Goal: Task Accomplishment & Management: Complete application form

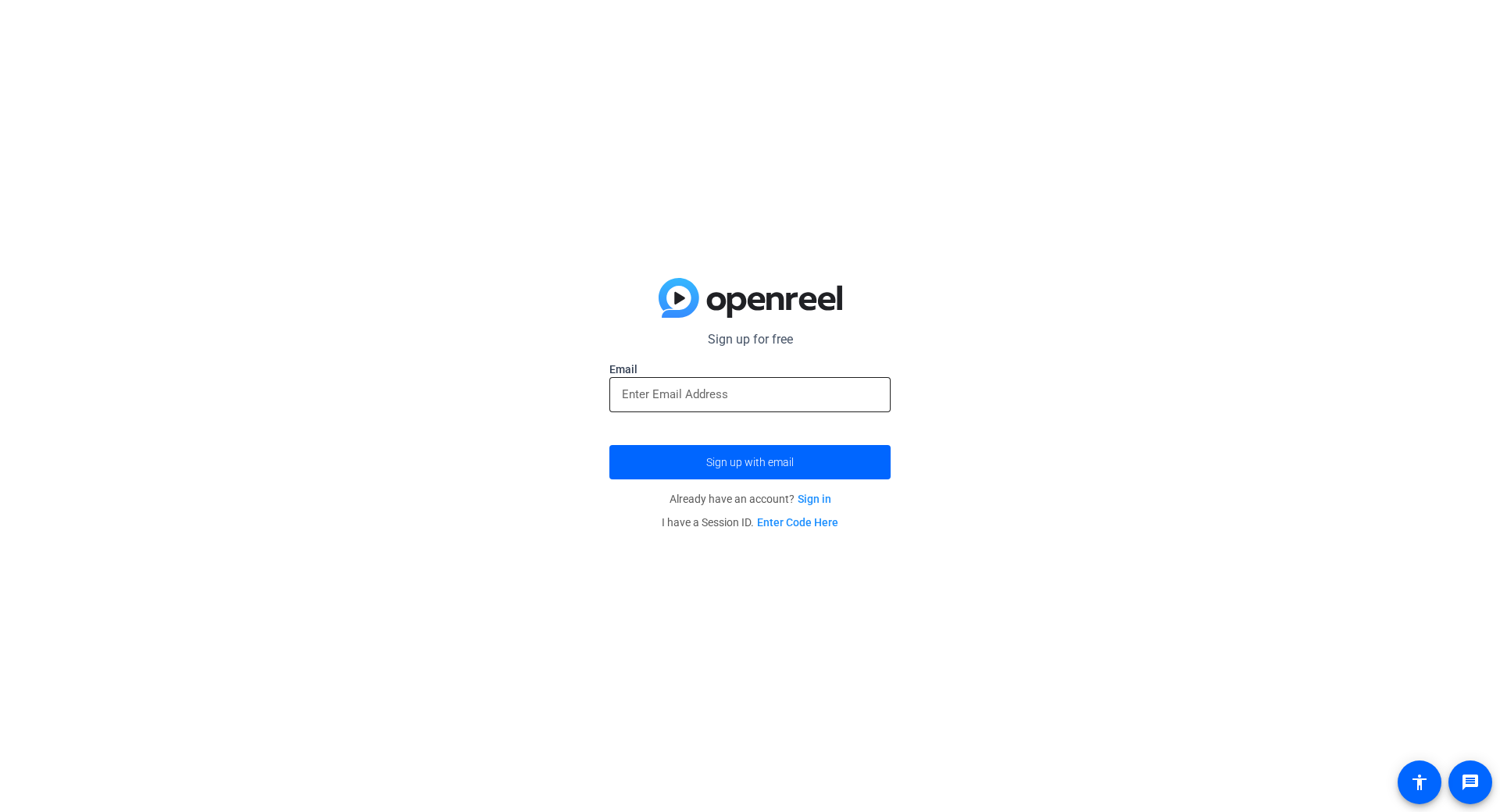
click at [744, 395] on input "email" at bounding box center [750, 394] width 256 height 19
click at [767, 479] on span "submit" at bounding box center [750, 462] width 281 height 38
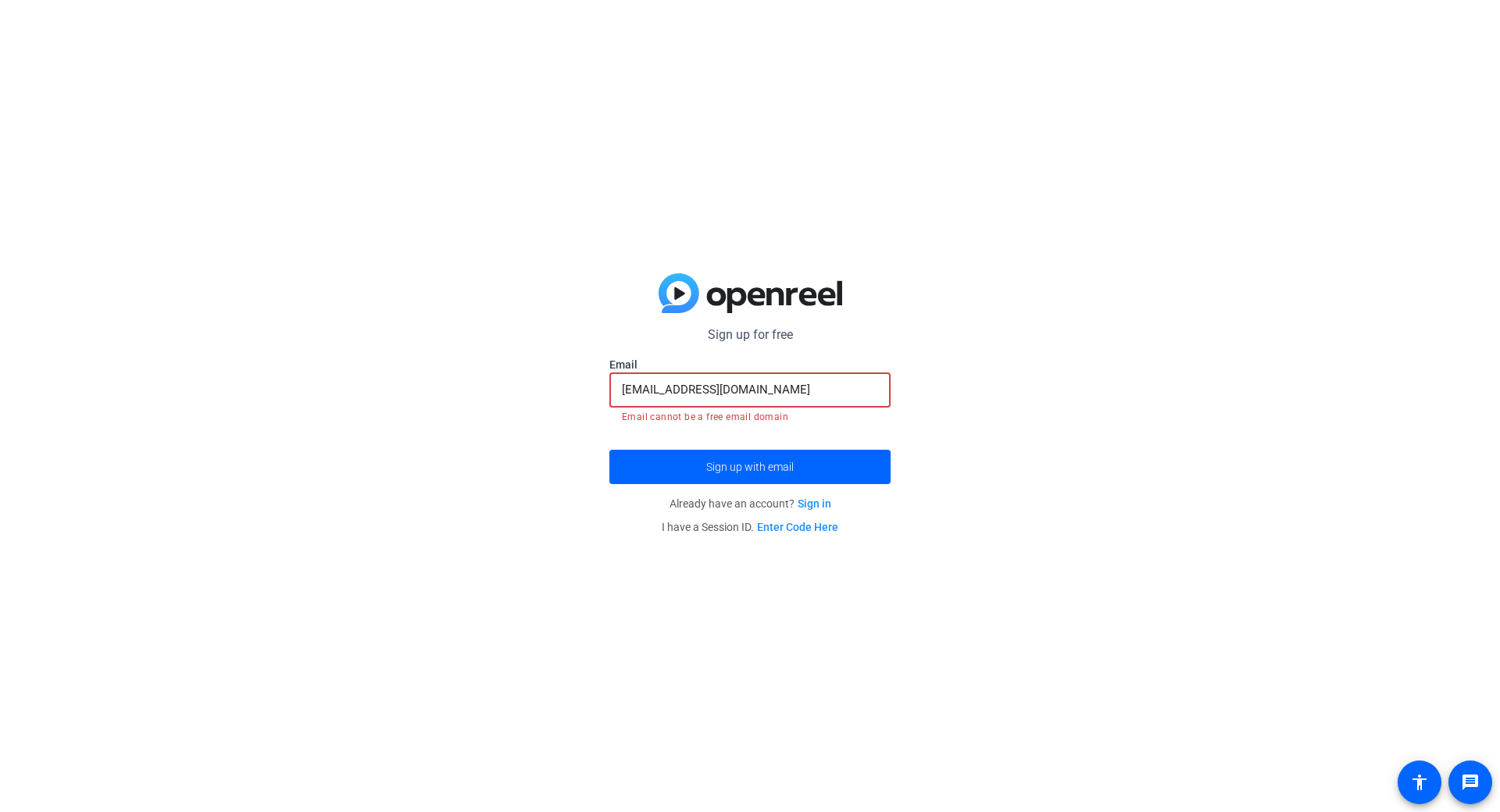
click at [674, 389] on input "[EMAIL_ADDRESS][DOMAIN_NAME]" at bounding box center [750, 389] width 256 height 19
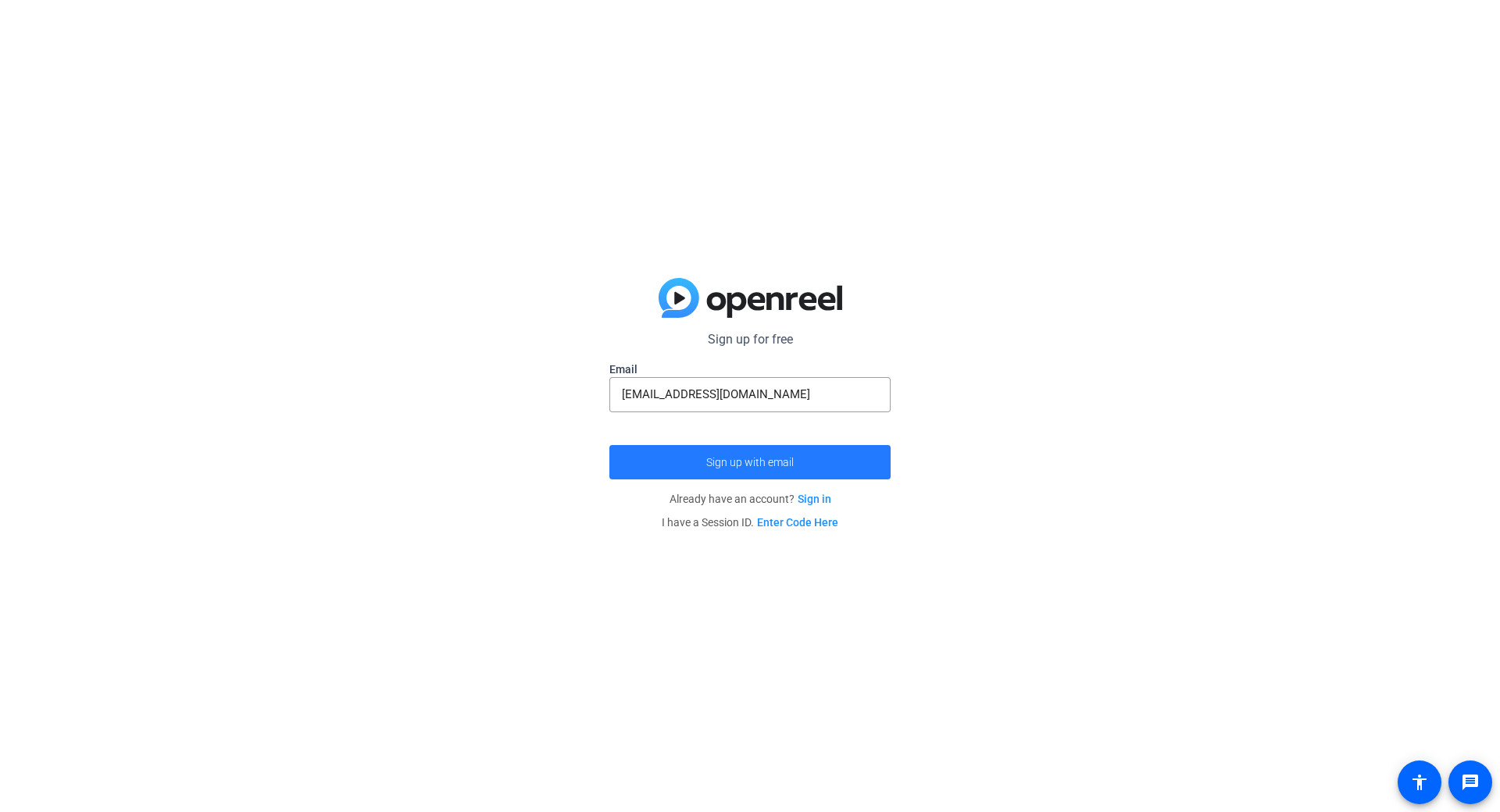
click at [728, 462] on span "Sign up with email" at bounding box center [750, 462] width 87 height 0
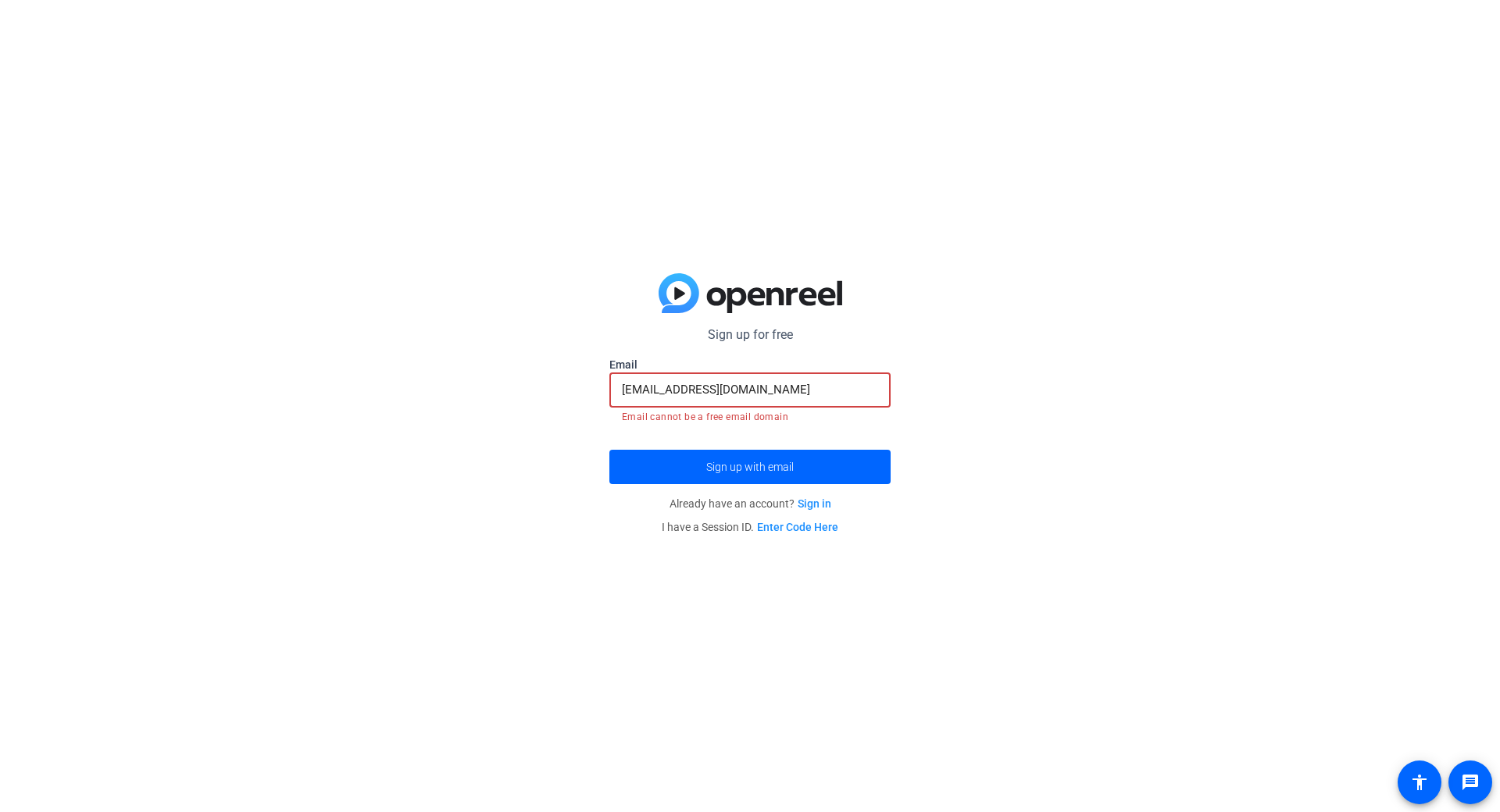
drag, startPoint x: 753, startPoint y: 388, endPoint x: 587, endPoint y: 372, distance: 166.8
click at [587, 372] on div "Sign up for free [EMAIL_ADDRESS][DOMAIN_NAME] Email [EMAIL_ADDRESS][DOMAIN_NAME…" at bounding box center [750, 406] width 1500 height 812
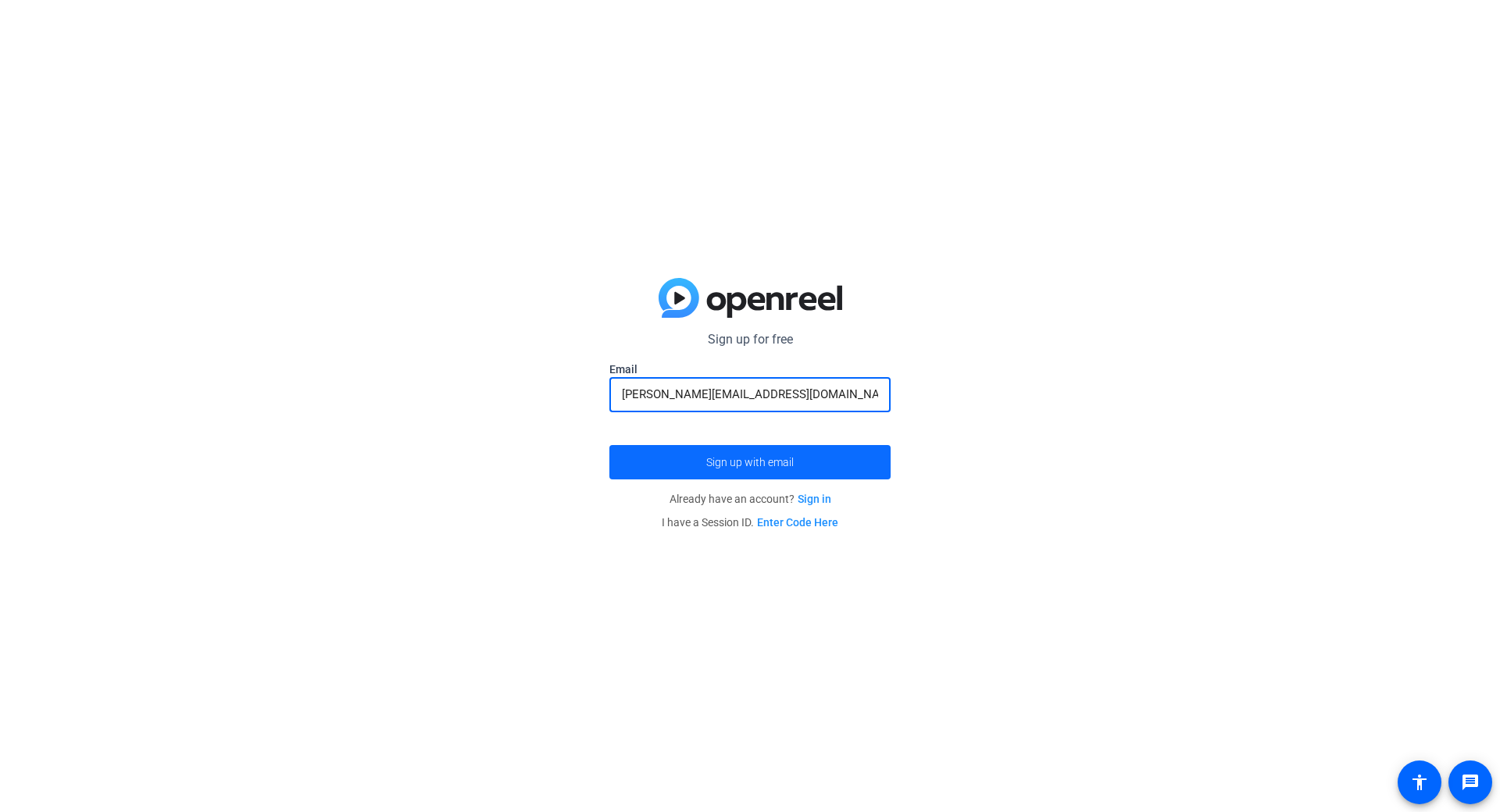
type input "[PERSON_NAME][EMAIL_ADDRESS][DOMAIN_NAME]"
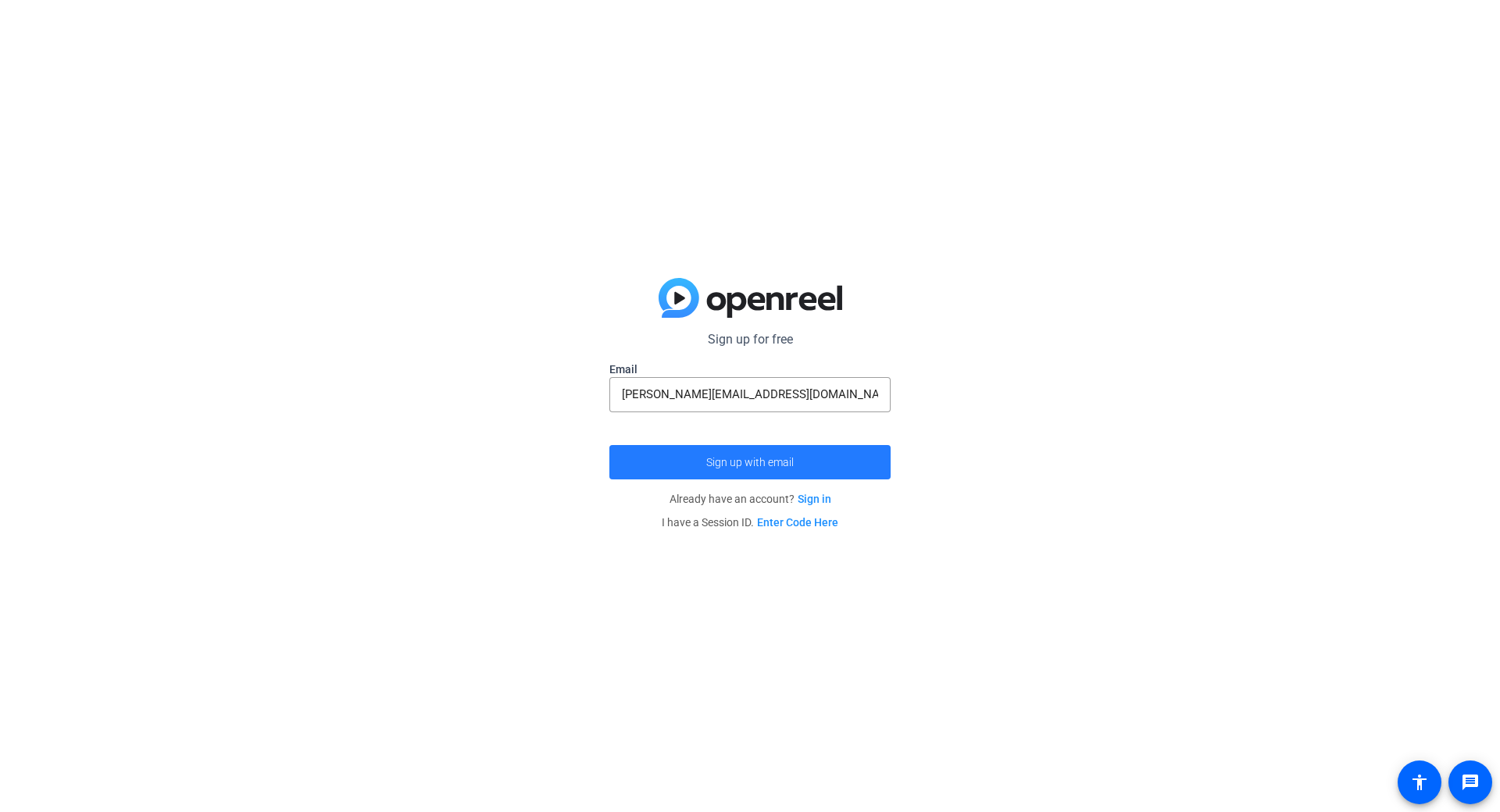
click at [832, 468] on span "submit" at bounding box center [750, 462] width 281 height 38
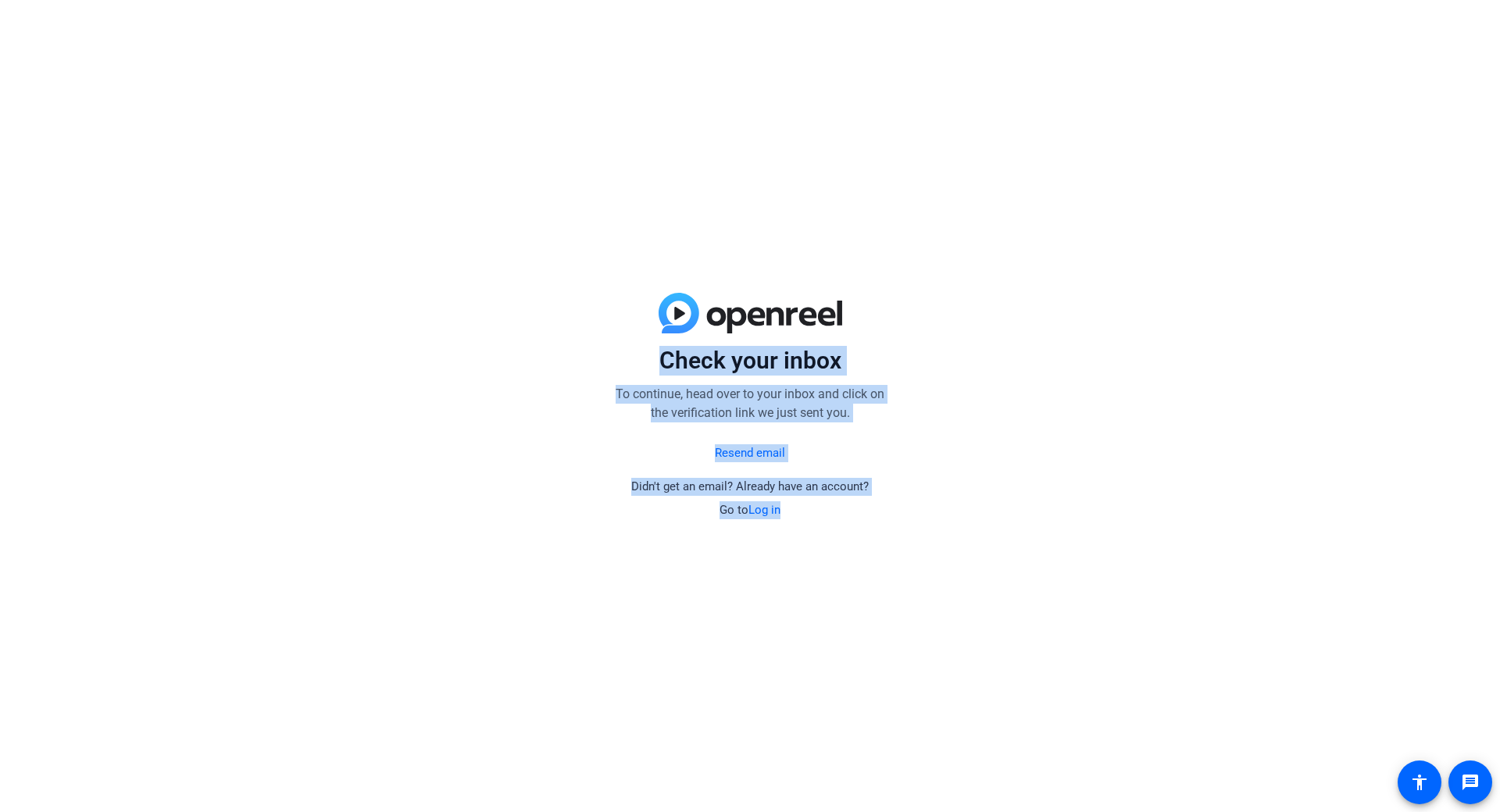
drag, startPoint x: 656, startPoint y: 363, endPoint x: 1026, endPoint y: 548, distance: 413.7
click at [1026, 548] on div "Check your inbox To continue, head over to your inbox and click on the verifica…" at bounding box center [750, 406] width 1500 height 812
click at [1104, 484] on div "Check your inbox To continue, head over to your inbox and click on the verifica…" at bounding box center [750, 406] width 1500 height 812
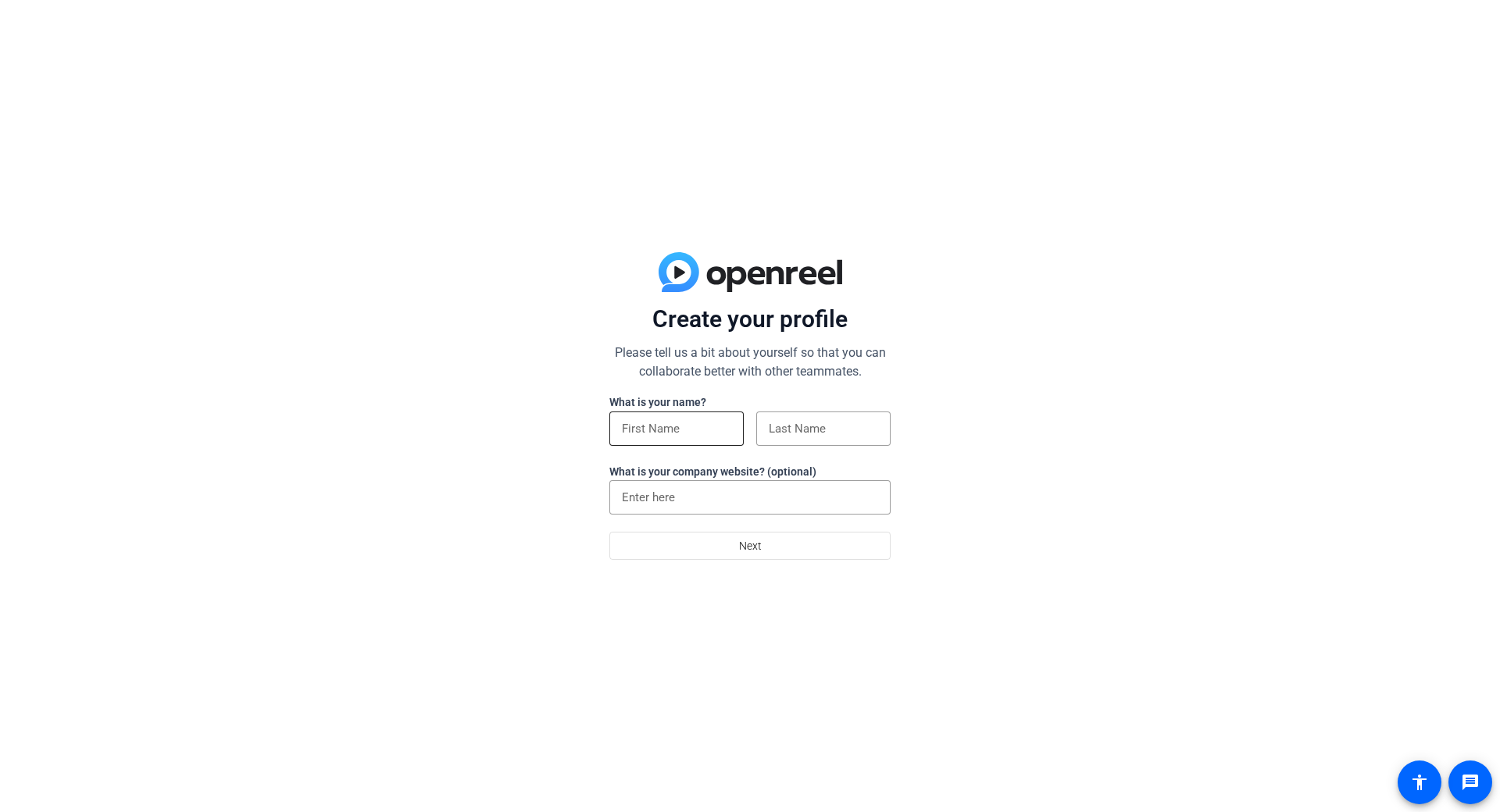
click at [679, 436] on input at bounding box center [676, 429] width 109 height 19
type input "g"
type input "heh"
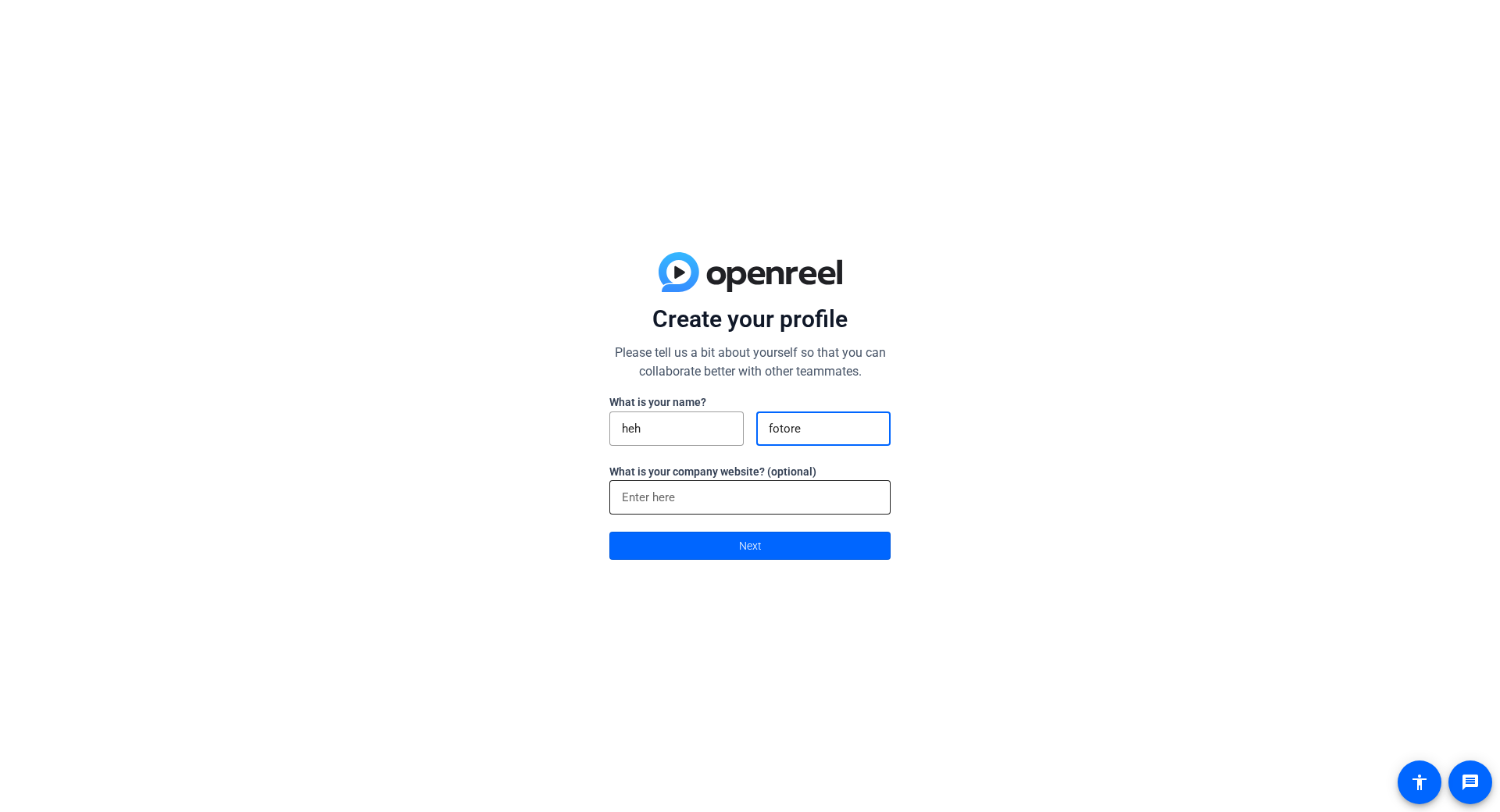
type input "fotore"
click at [711, 498] on input at bounding box center [750, 497] width 256 height 19
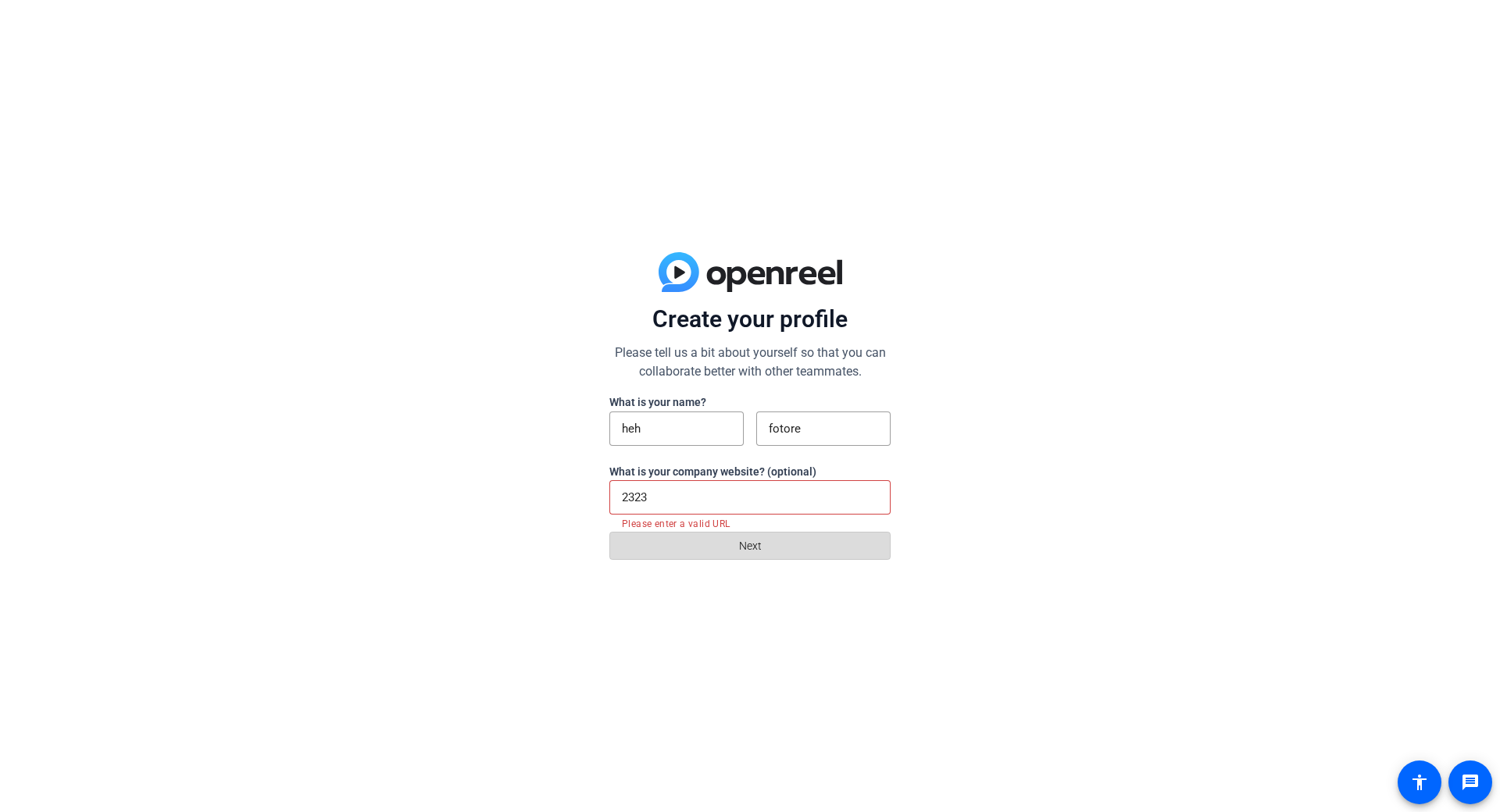
click at [762, 548] on span at bounding box center [750, 546] width 279 height 38
click at [727, 497] on input "2323" at bounding box center [750, 497] width 256 height 19
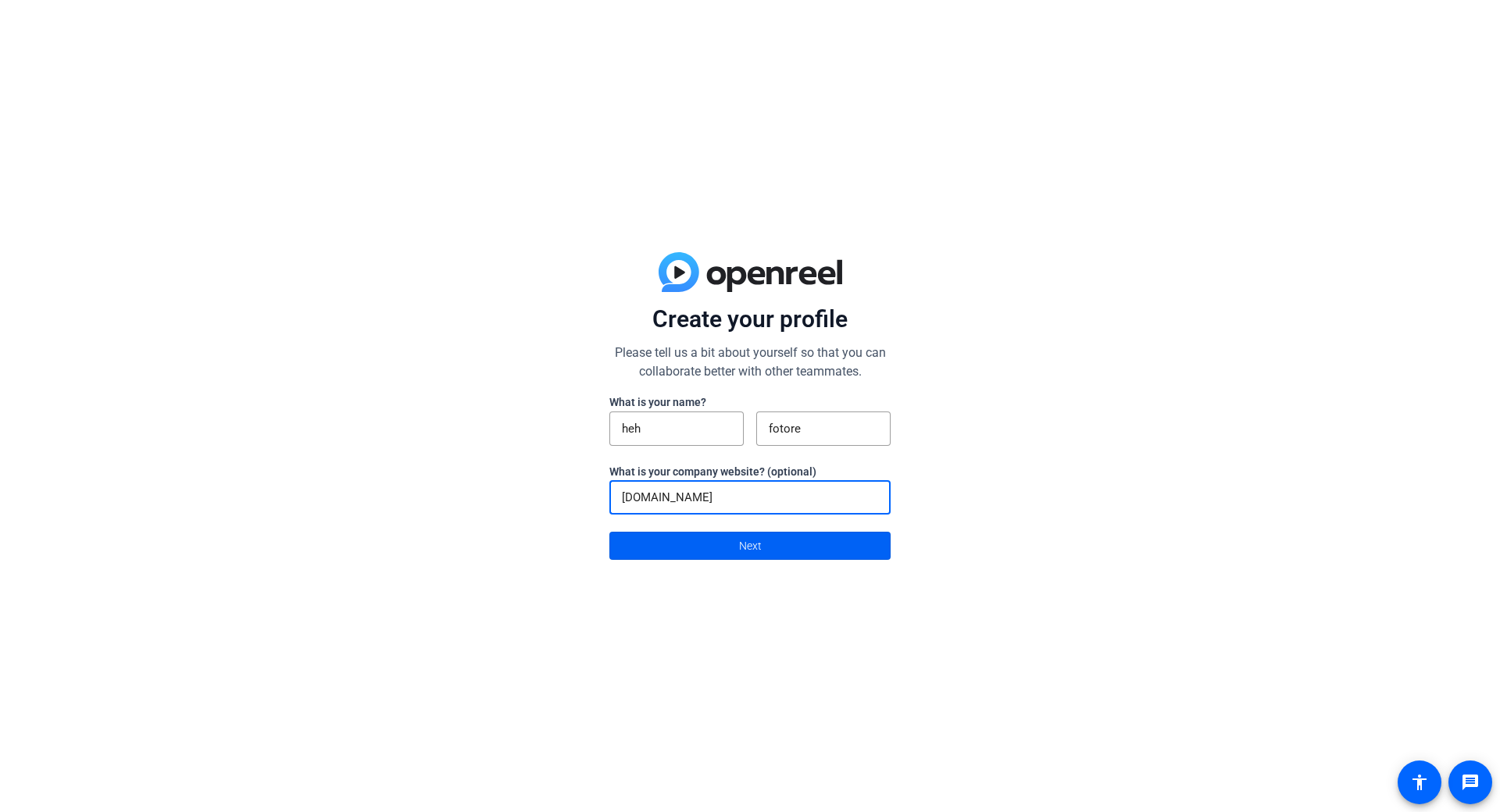
type input "digitalmara.com"
click at [791, 542] on span at bounding box center [750, 546] width 279 height 38
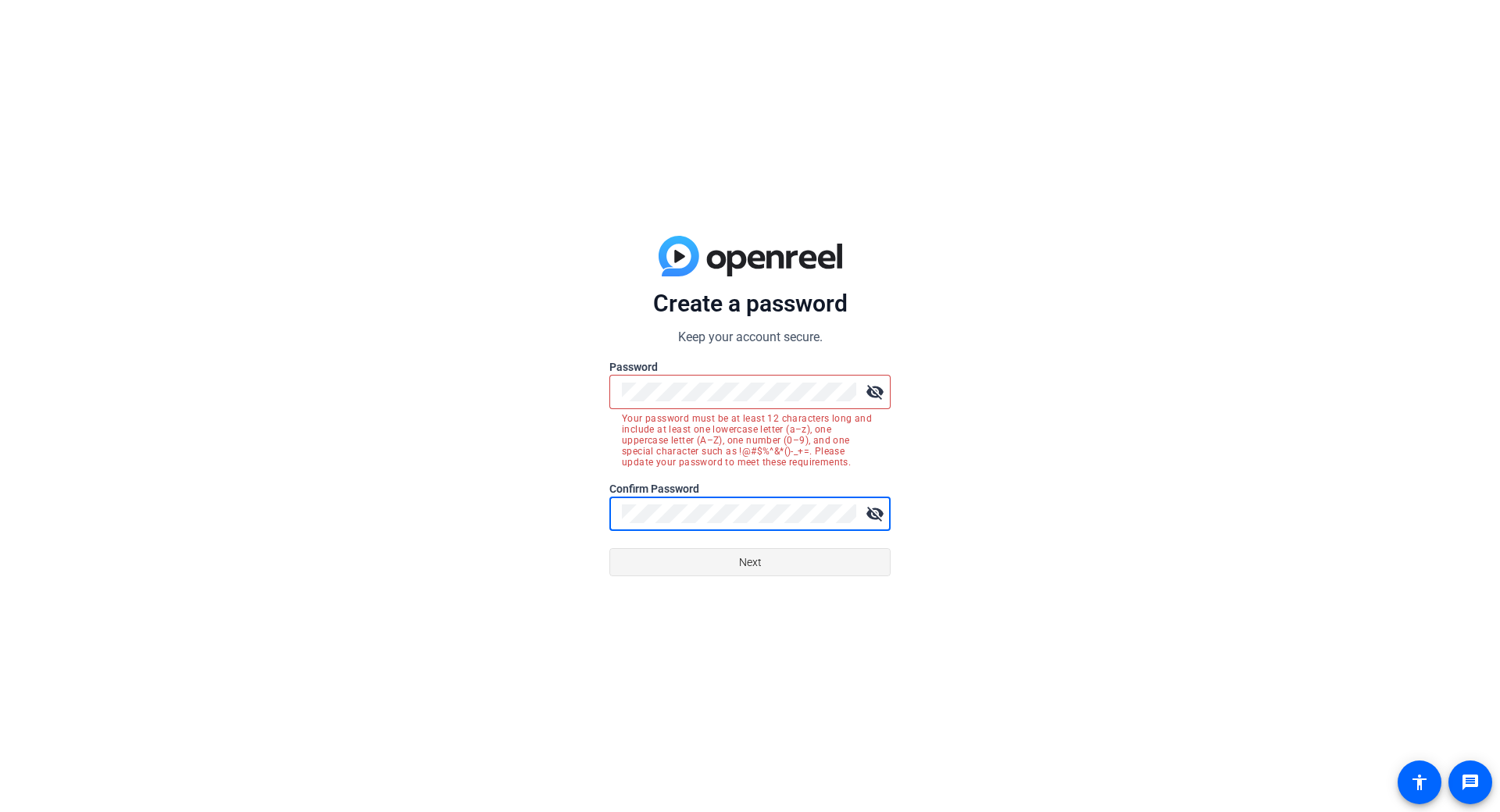
click at [778, 564] on span at bounding box center [750, 562] width 279 height 38
click at [787, 557] on span at bounding box center [750, 562] width 279 height 38
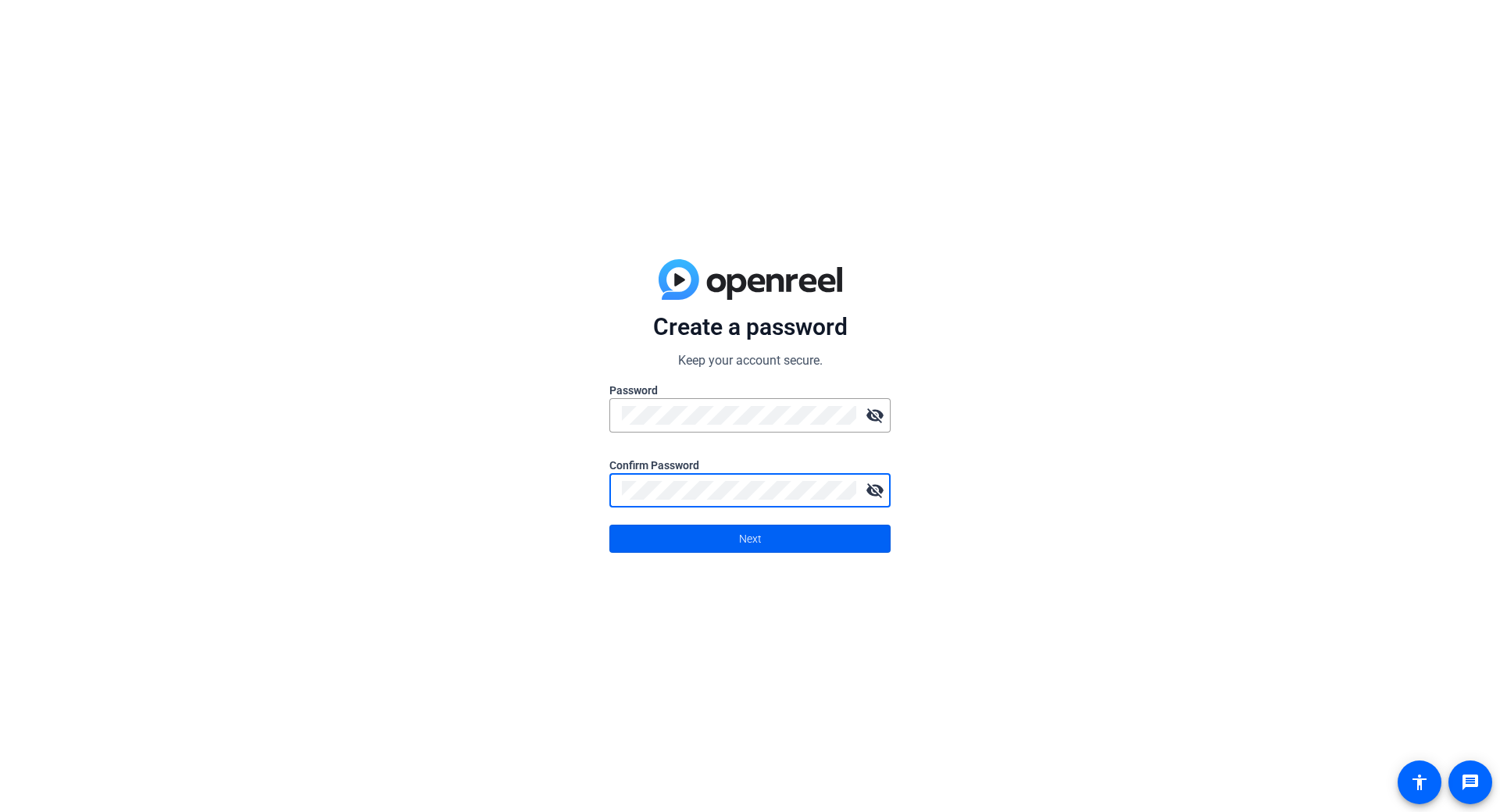
click at [777, 544] on span at bounding box center [750, 539] width 279 height 38
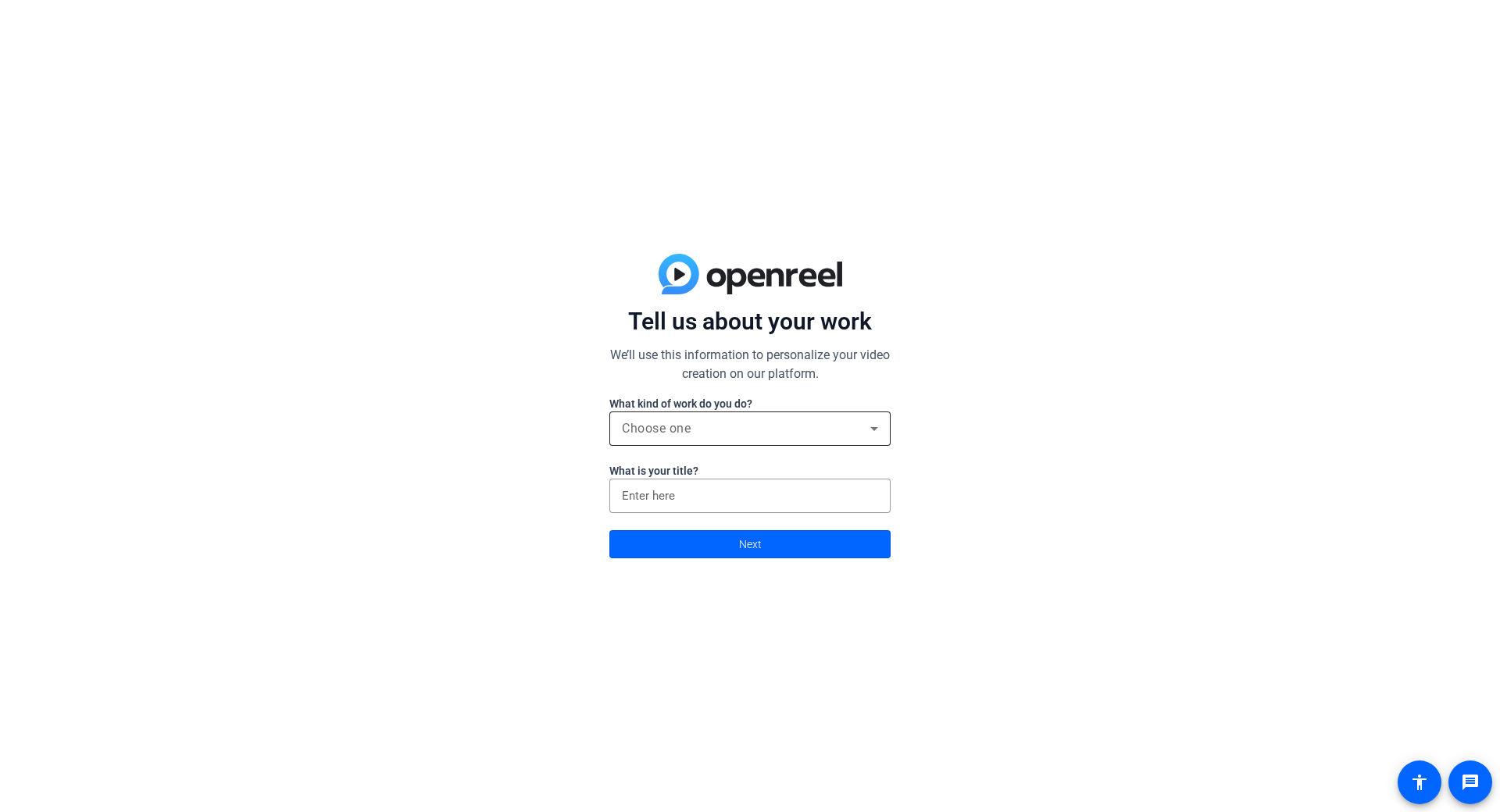
click at [785, 436] on div "Choose one" at bounding box center [746, 429] width 248 height 19
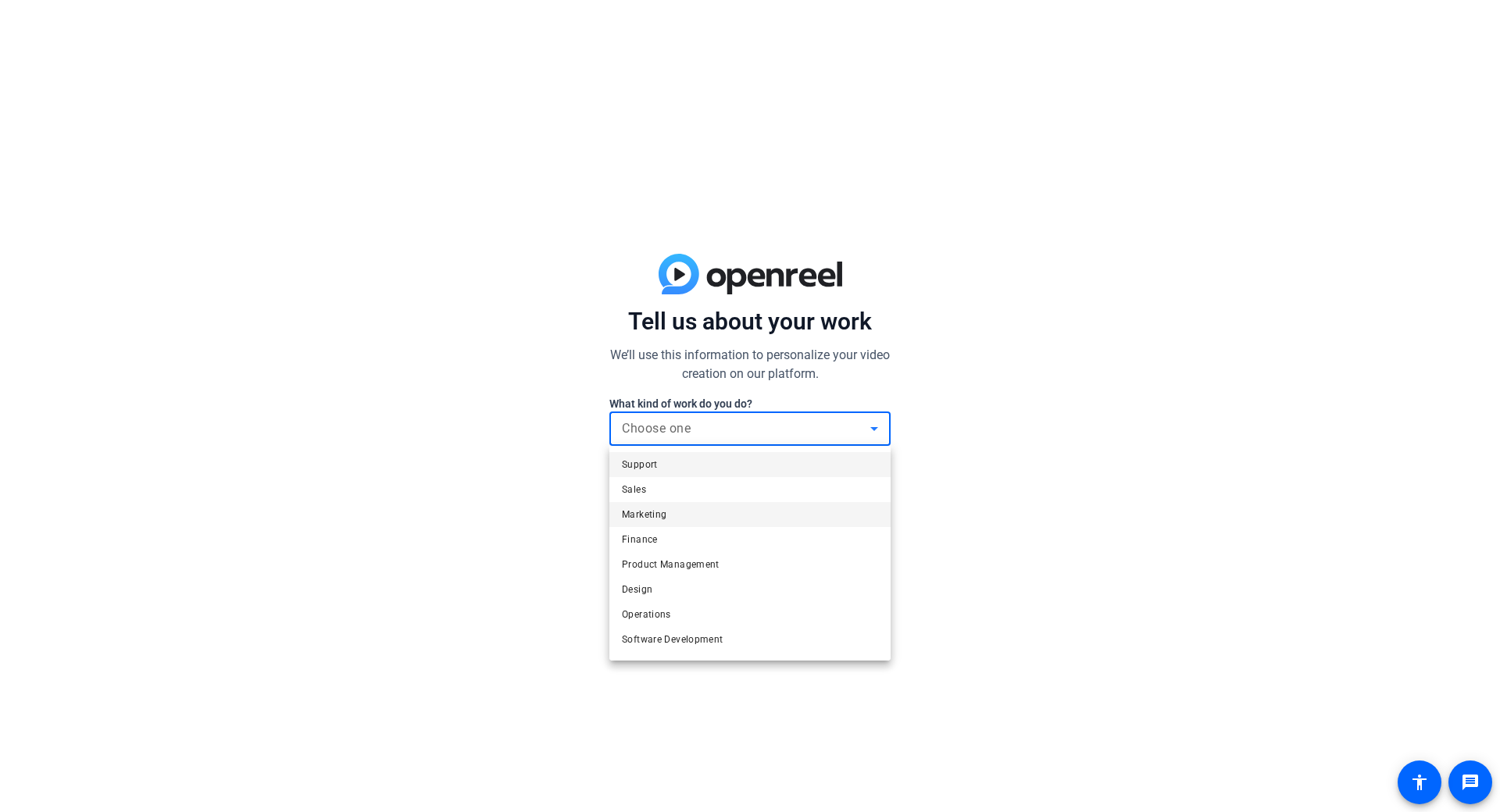
click at [770, 507] on mat-option "Marketing" at bounding box center [750, 514] width 281 height 25
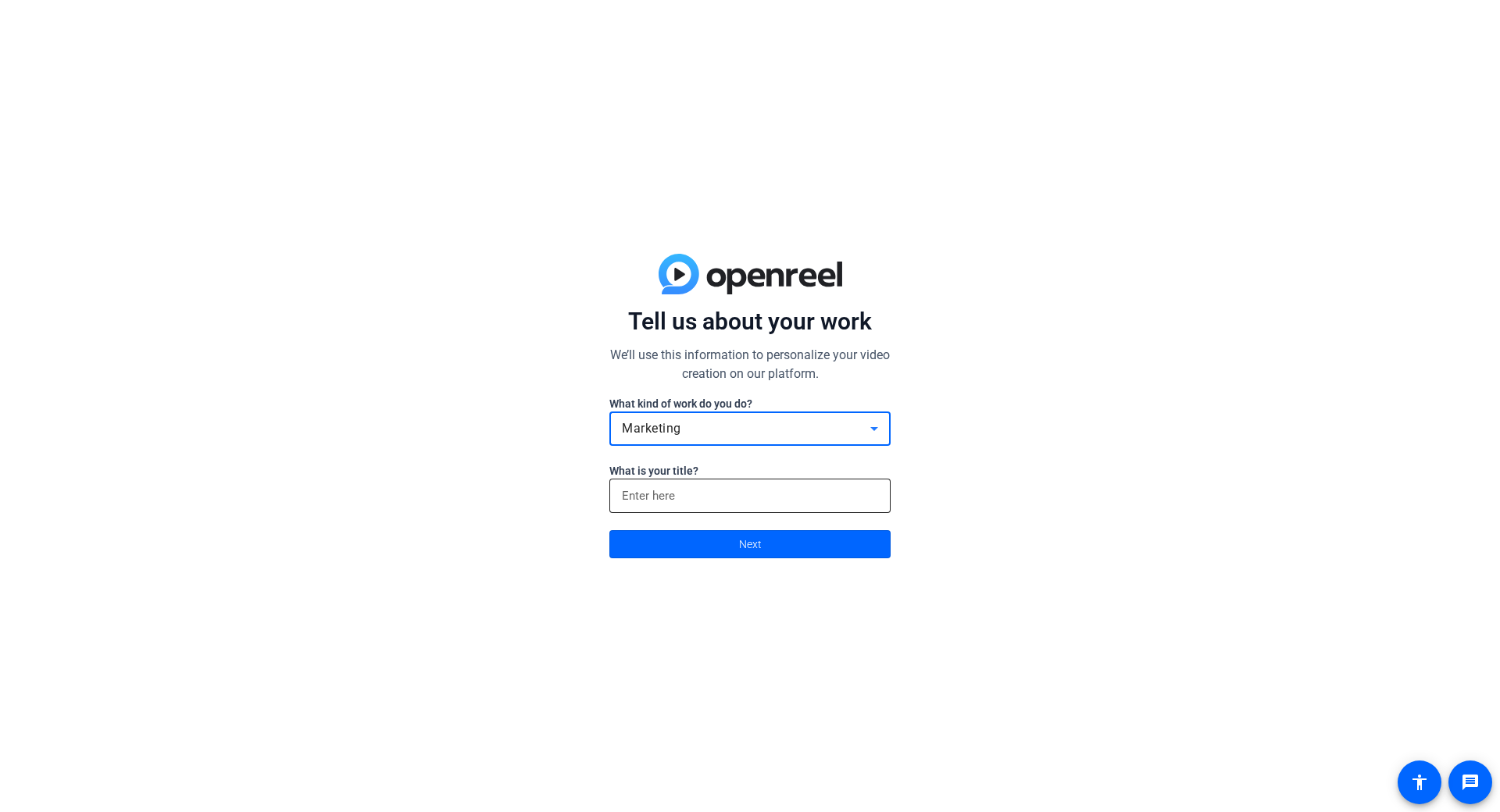
click at [775, 500] on input at bounding box center [750, 495] width 256 height 19
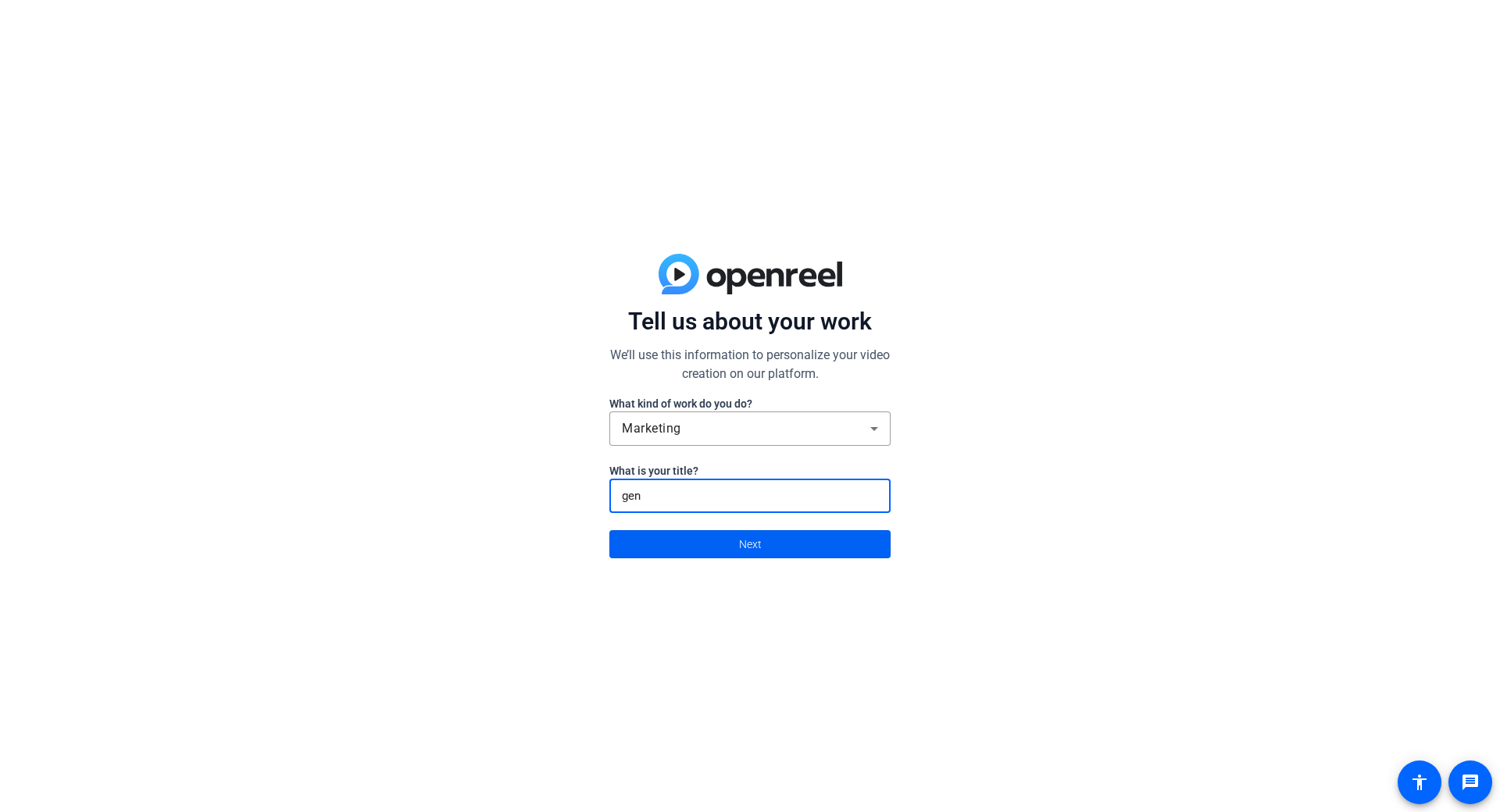
type input "gen"
click at [795, 537] on span at bounding box center [750, 544] width 279 height 38
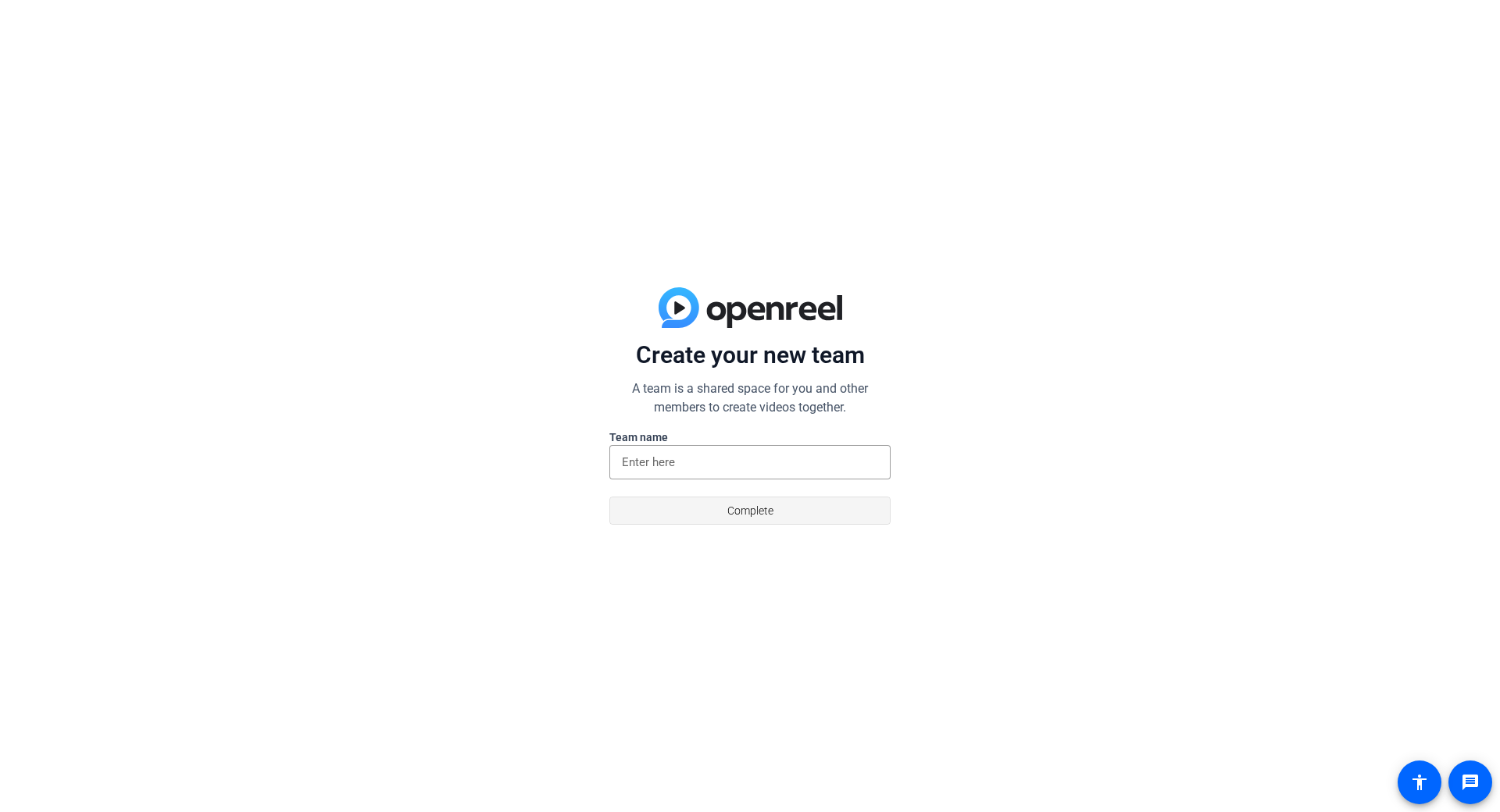
click at [757, 515] on span "Complete" at bounding box center [750, 511] width 46 height 30
click at [717, 473] on div at bounding box center [750, 462] width 256 height 34
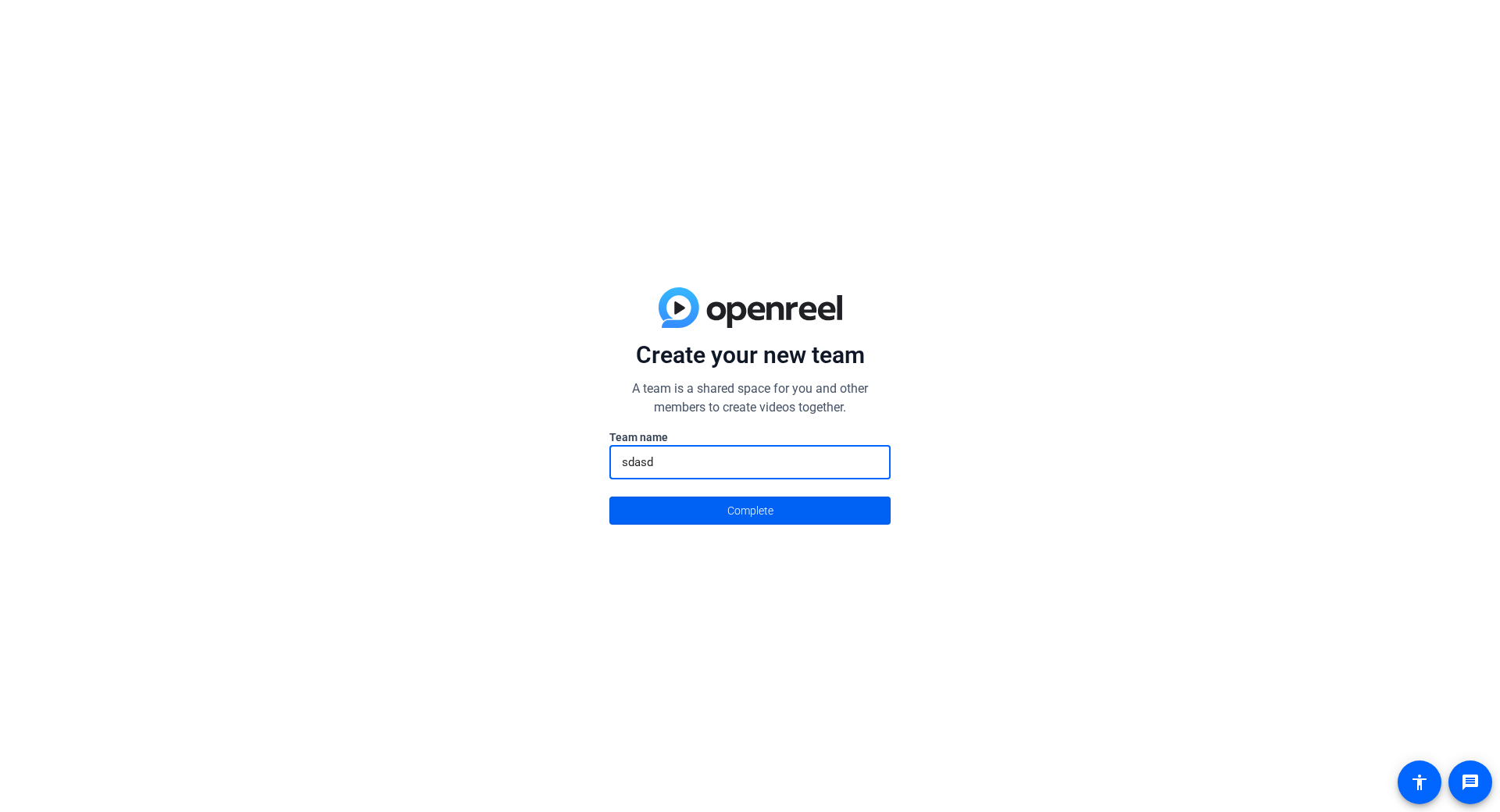
type input "sdasd"
click at [780, 527] on span at bounding box center [750, 511] width 279 height 38
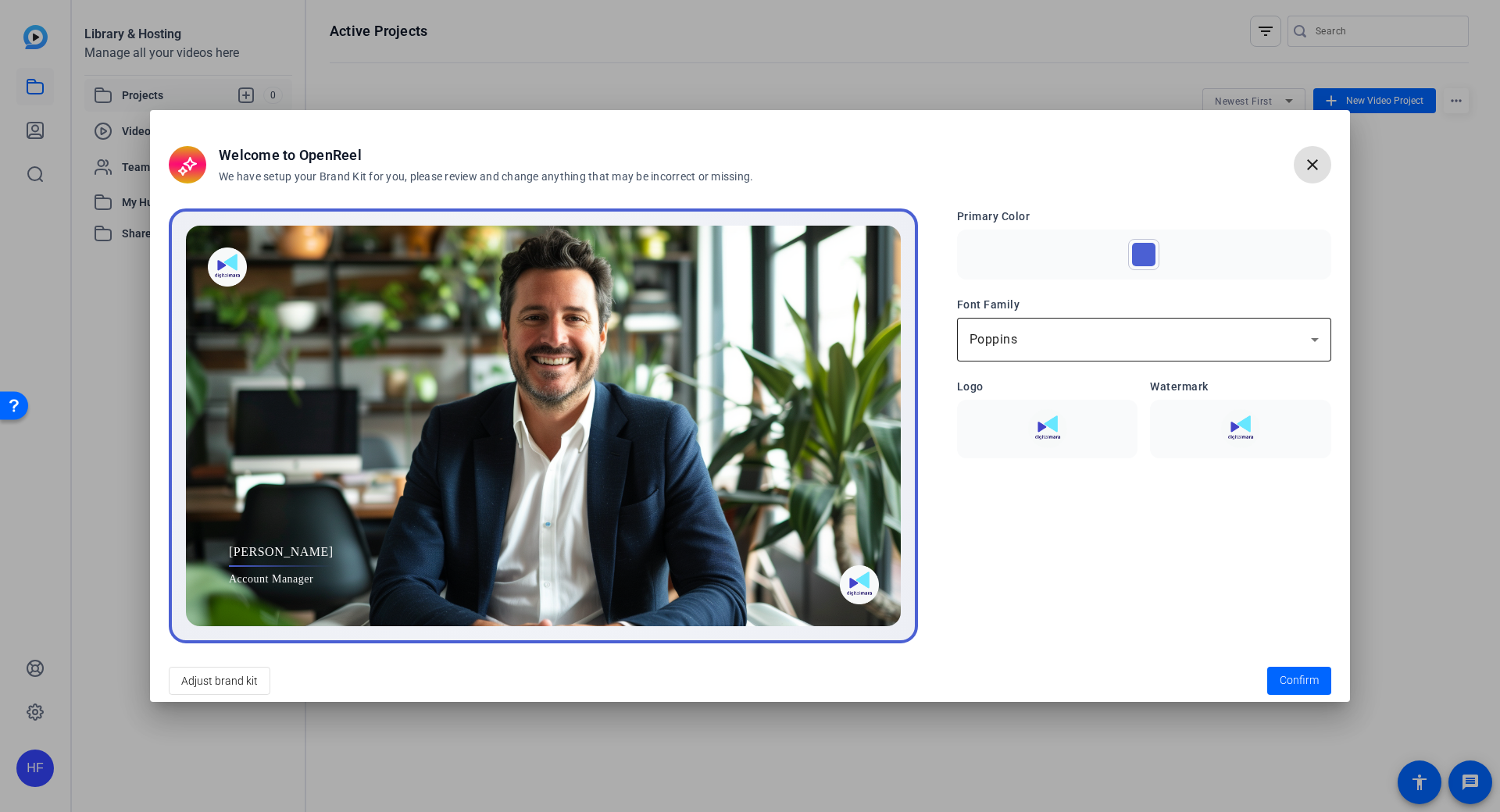
click at [1195, 342] on div "Poppins" at bounding box center [1139, 339] width 341 height 19
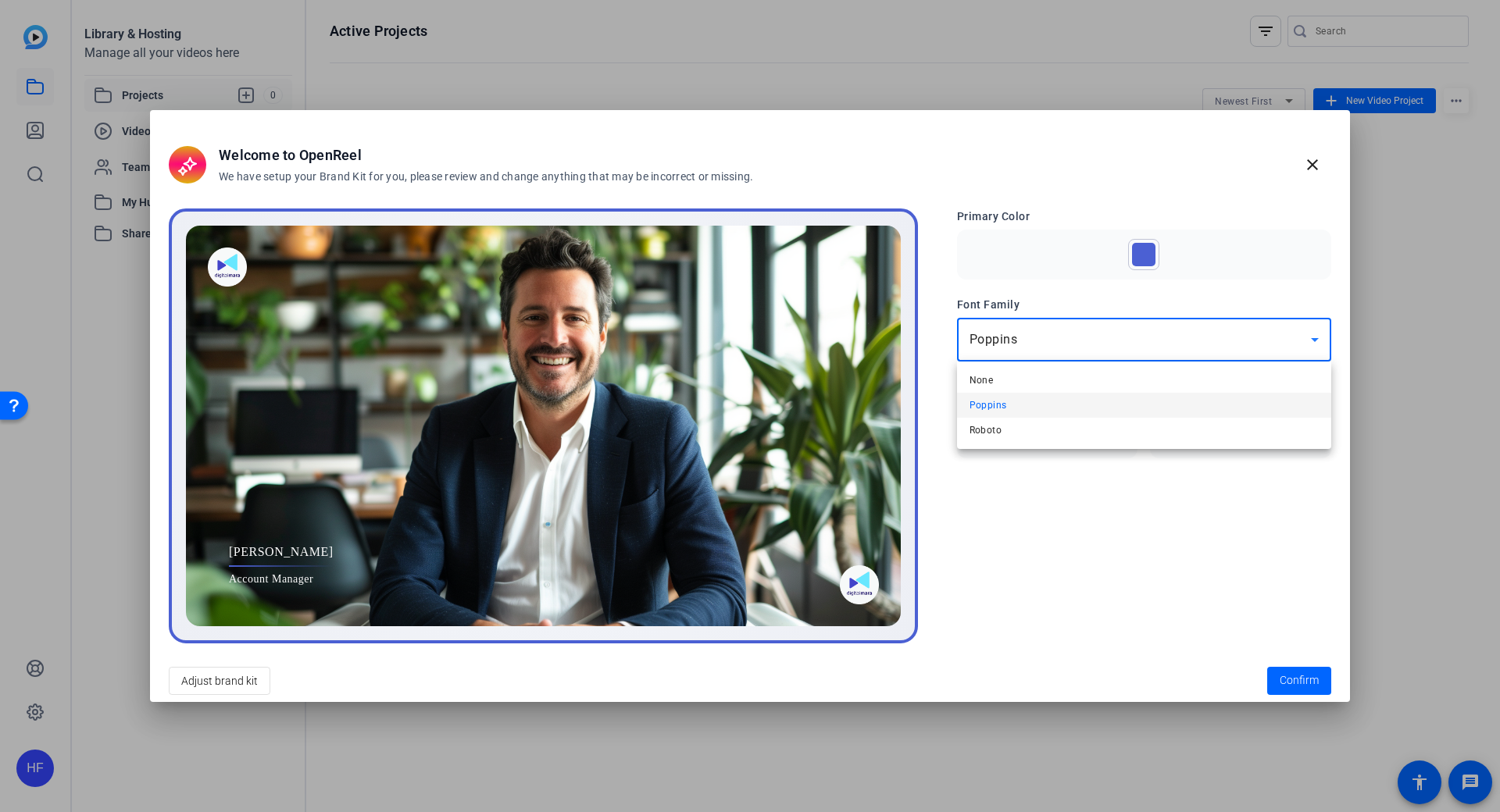
click at [1195, 342] on div at bounding box center [750, 406] width 1500 height 812
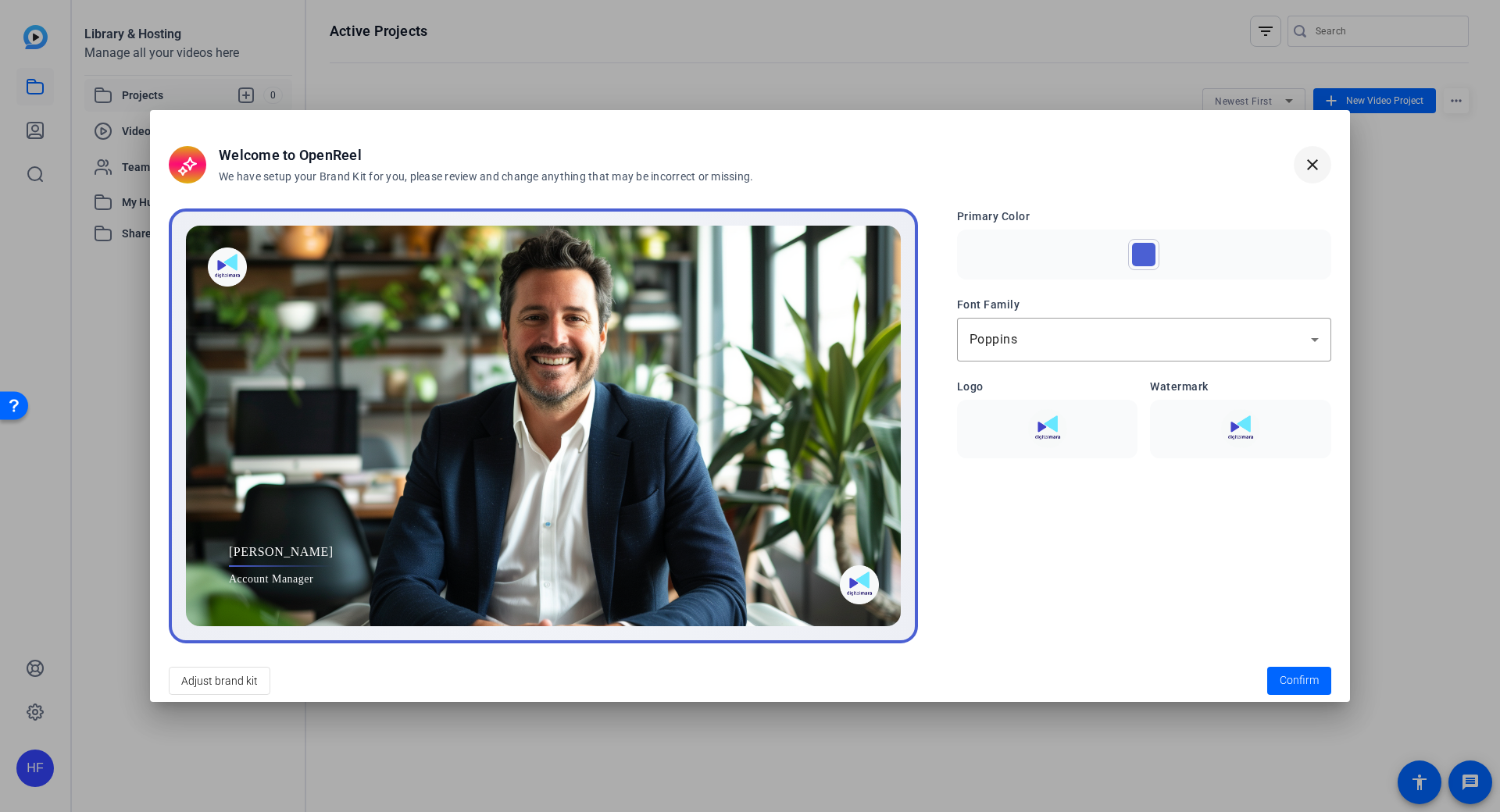
click at [1309, 171] on mat-icon "close" at bounding box center [1312, 164] width 19 height 19
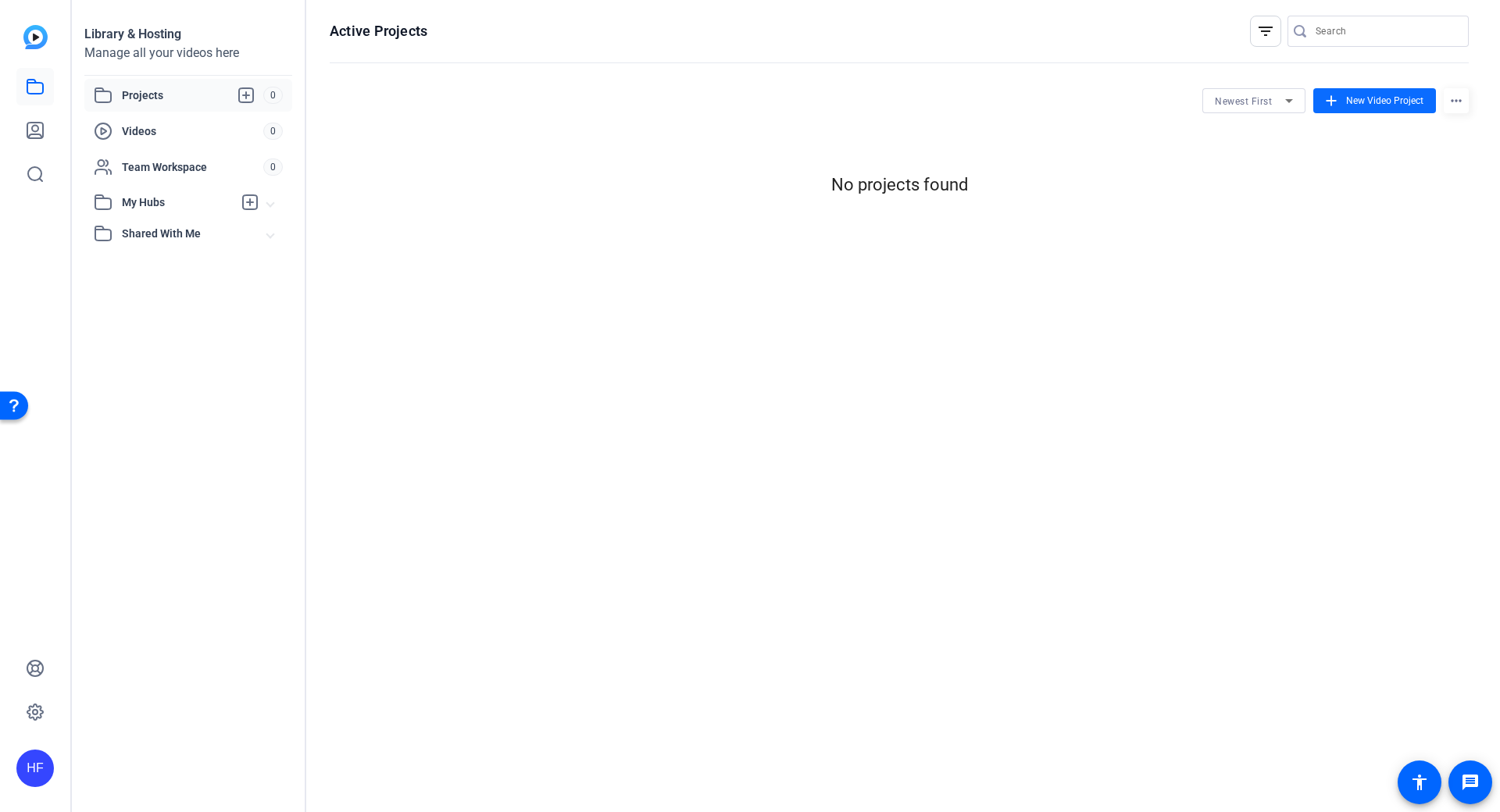
click at [1372, 93] on span at bounding box center [1373, 101] width 122 height 38
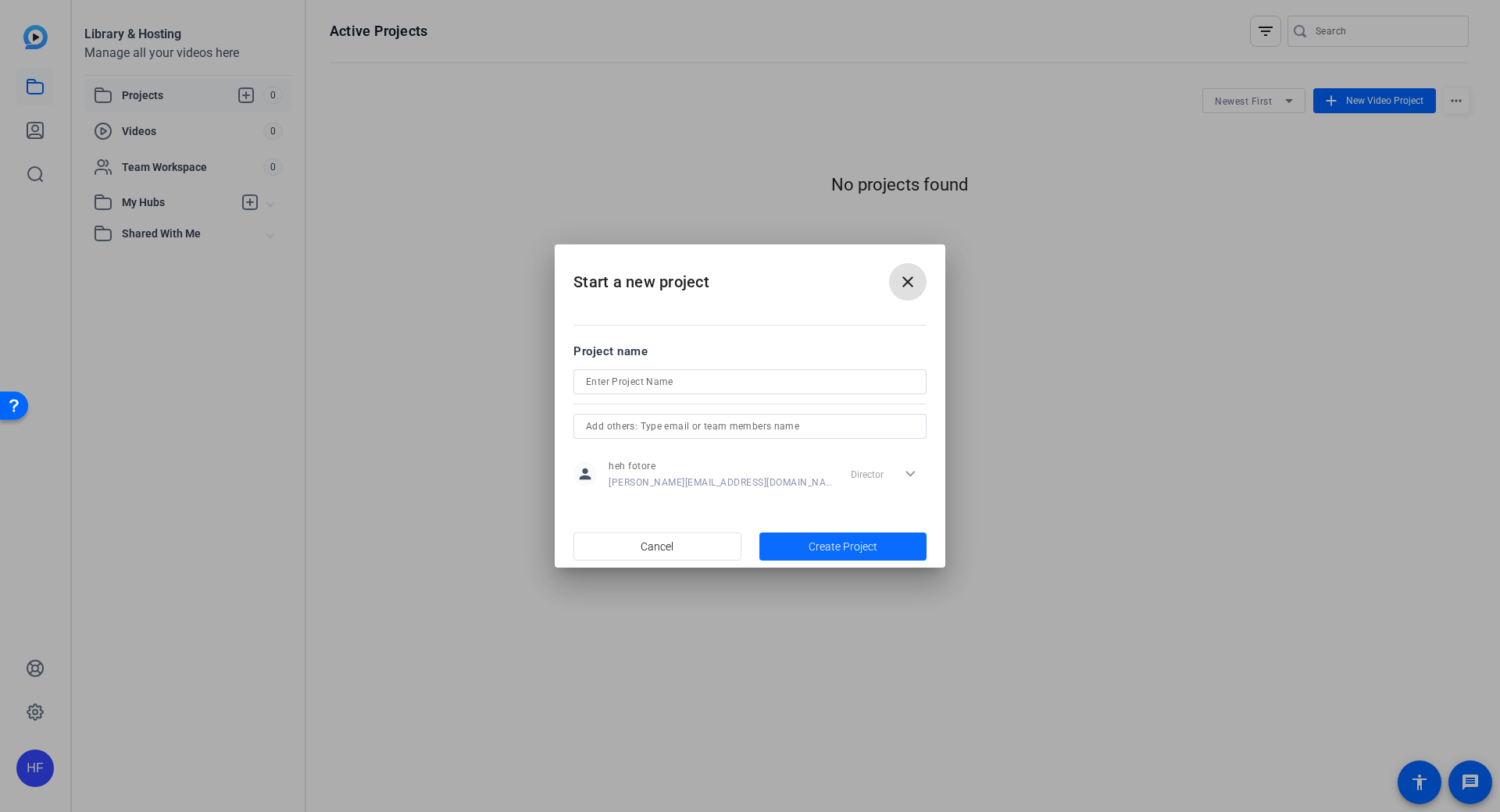
click at [859, 548] on span "Create Project" at bounding box center [843, 547] width 69 height 16
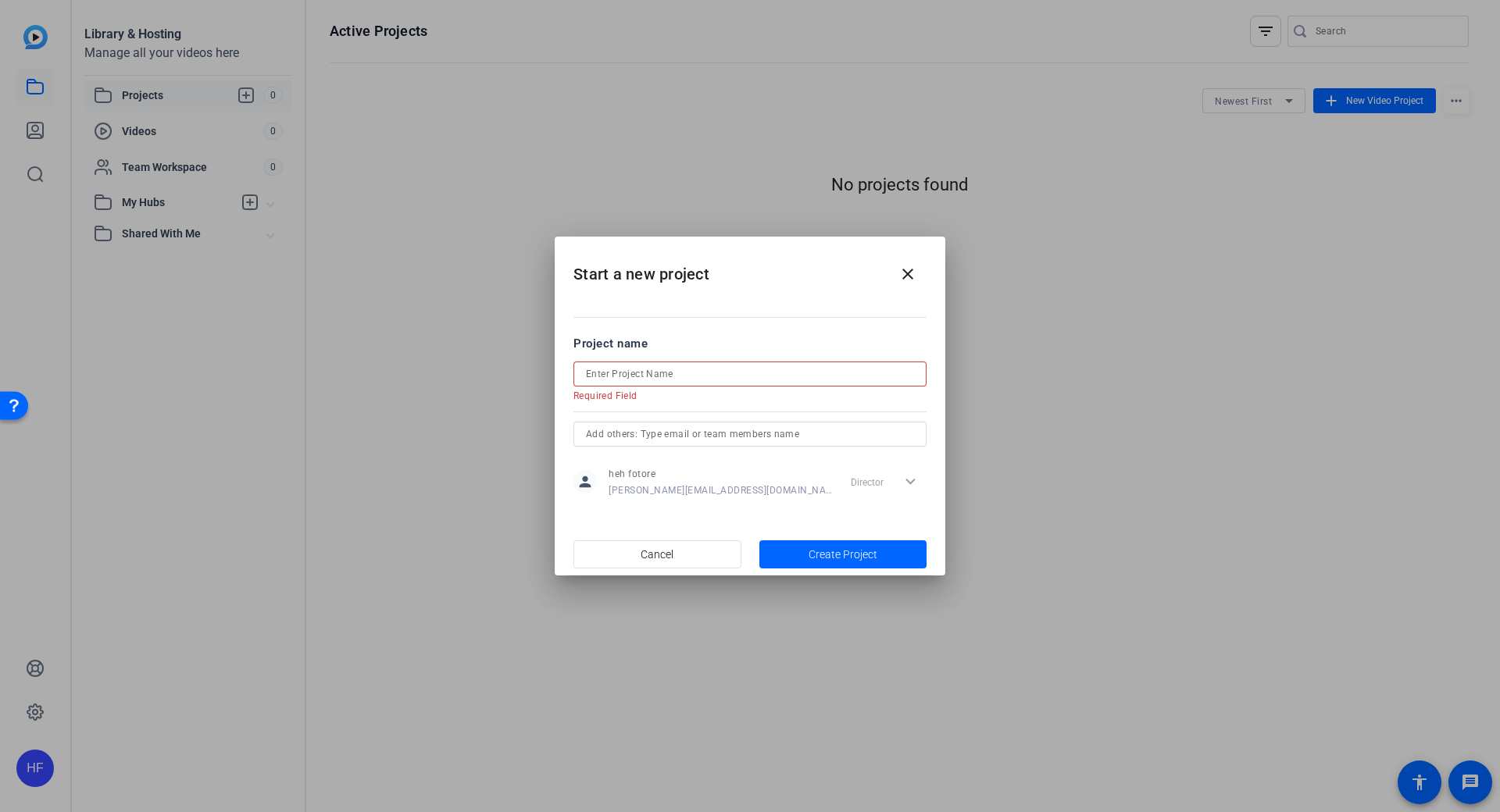
click at [658, 374] on input at bounding box center [749, 374] width 328 height 19
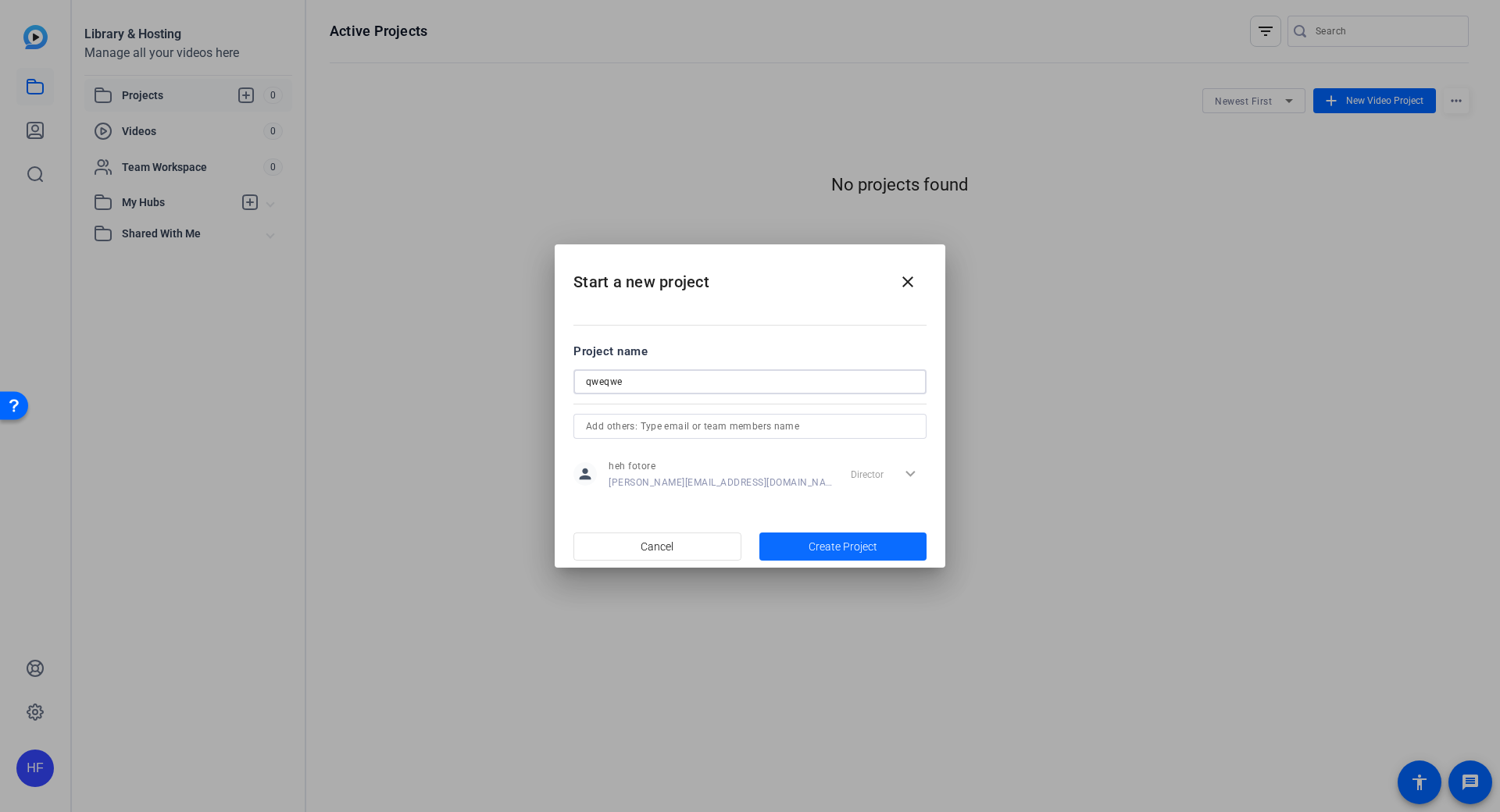
type input "qweqwe"
click at [890, 548] on span "button" at bounding box center [843, 547] width 168 height 38
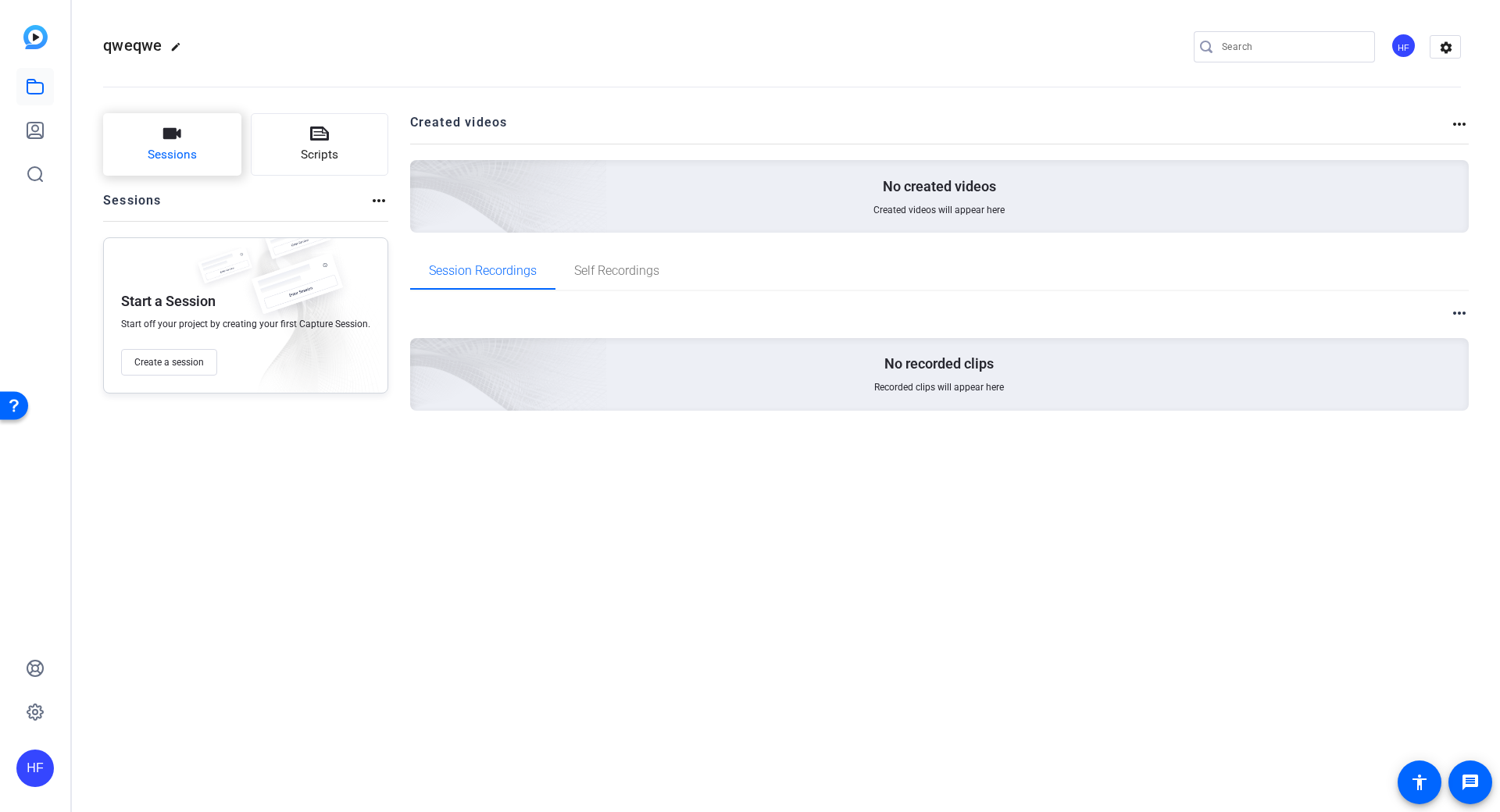
click at [191, 171] on button "Sessions" at bounding box center [173, 145] width 138 height 62
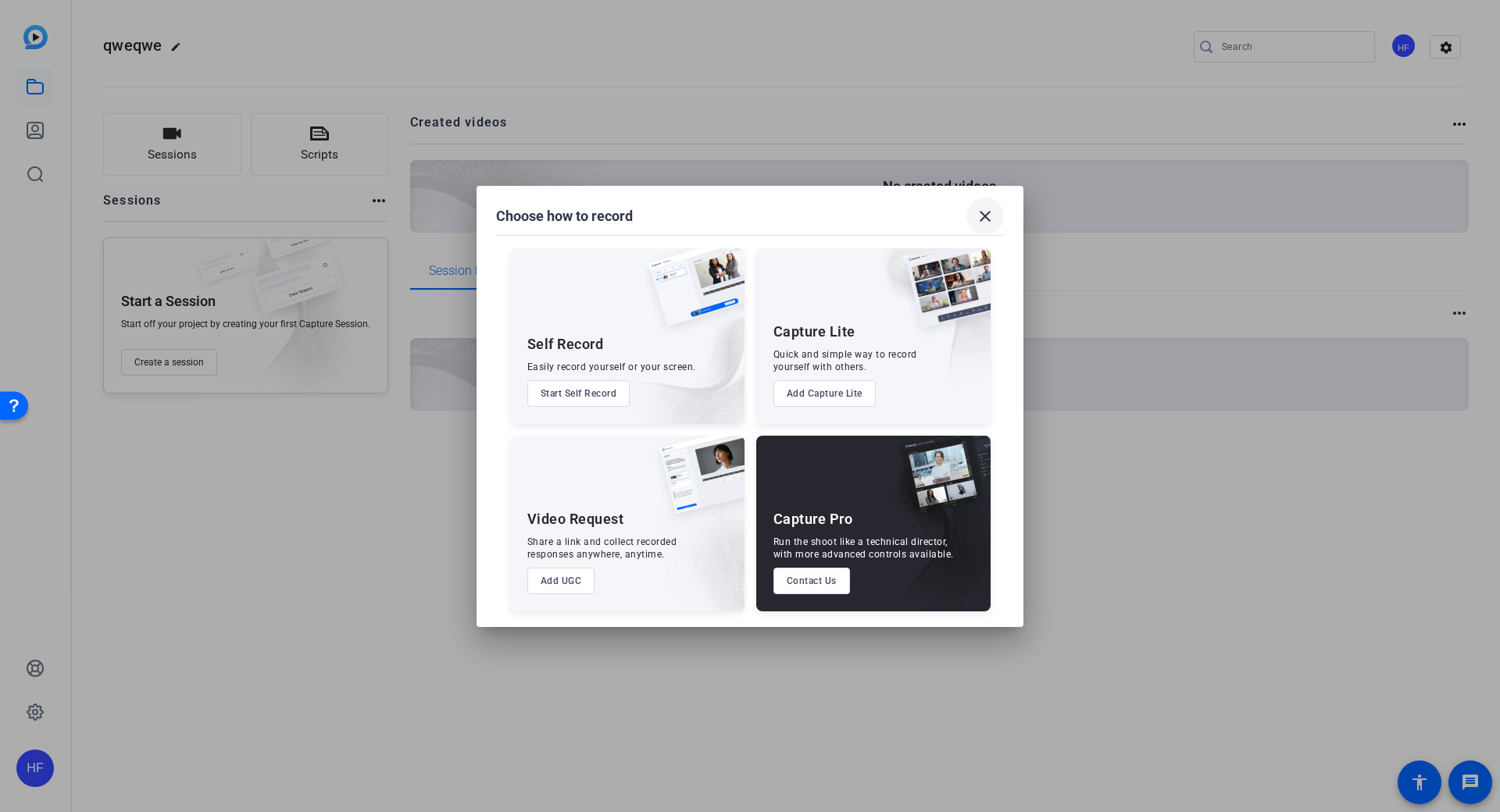
click at [992, 211] on mat-icon "close" at bounding box center [985, 216] width 19 height 19
